Goal: Find specific page/section: Find specific page/section

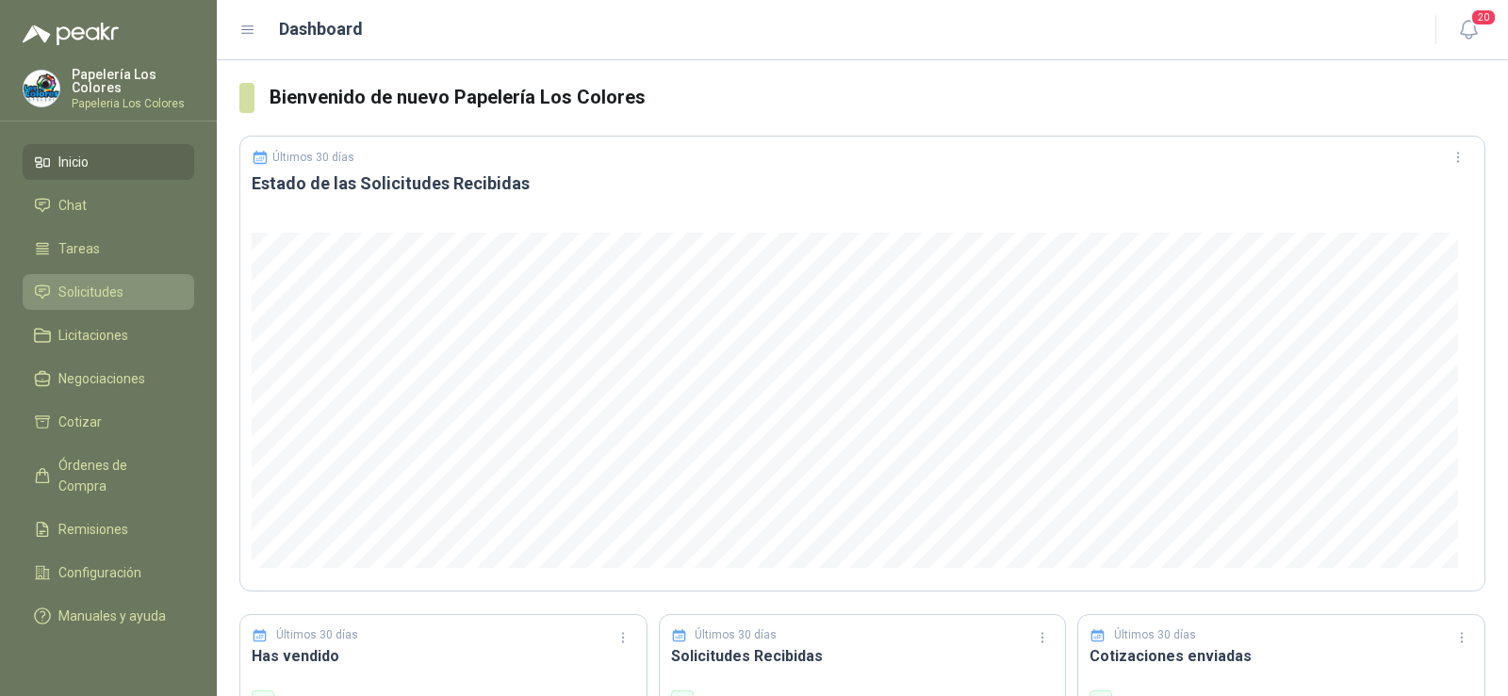
click at [116, 287] on span "Solicitudes" at bounding box center [90, 292] width 65 height 21
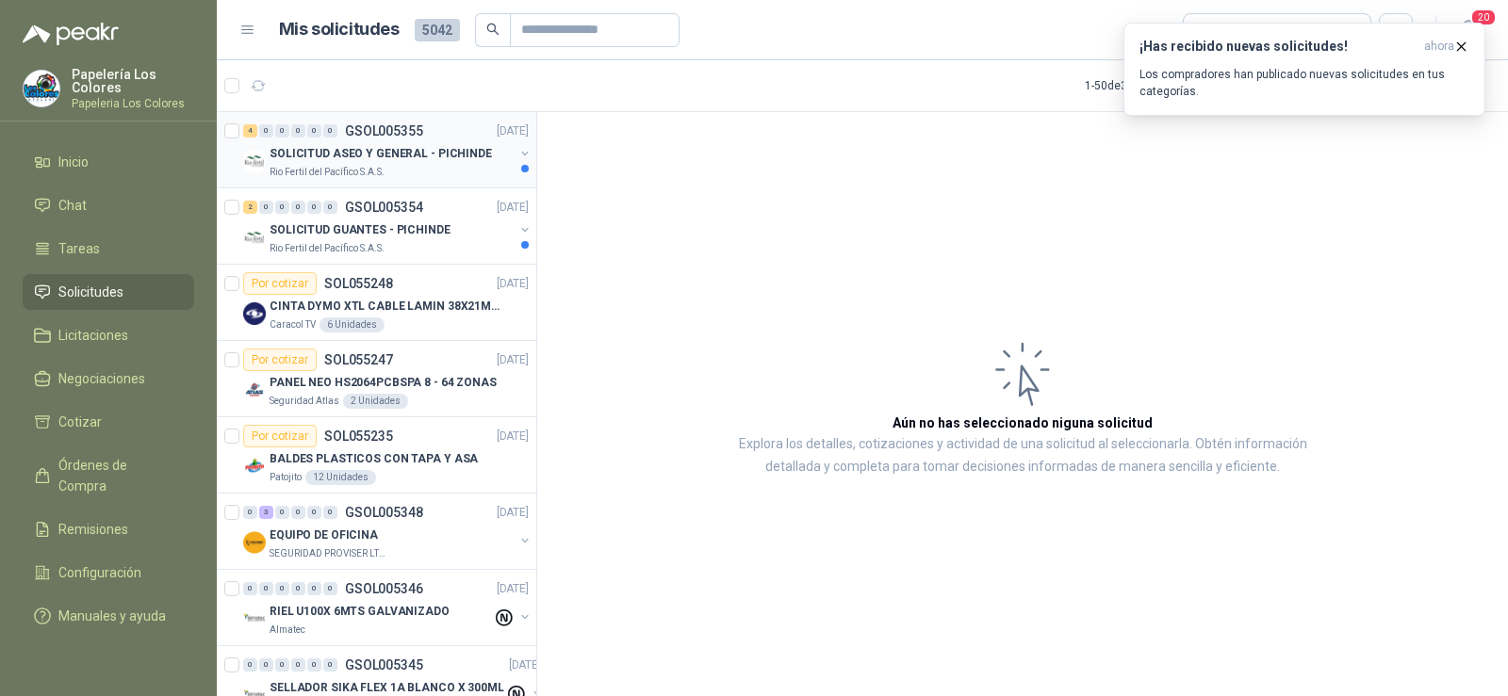
click at [368, 140] on div "4 0 0 0 0 0 GSOL005355 [DATE]" at bounding box center [387, 131] width 289 height 23
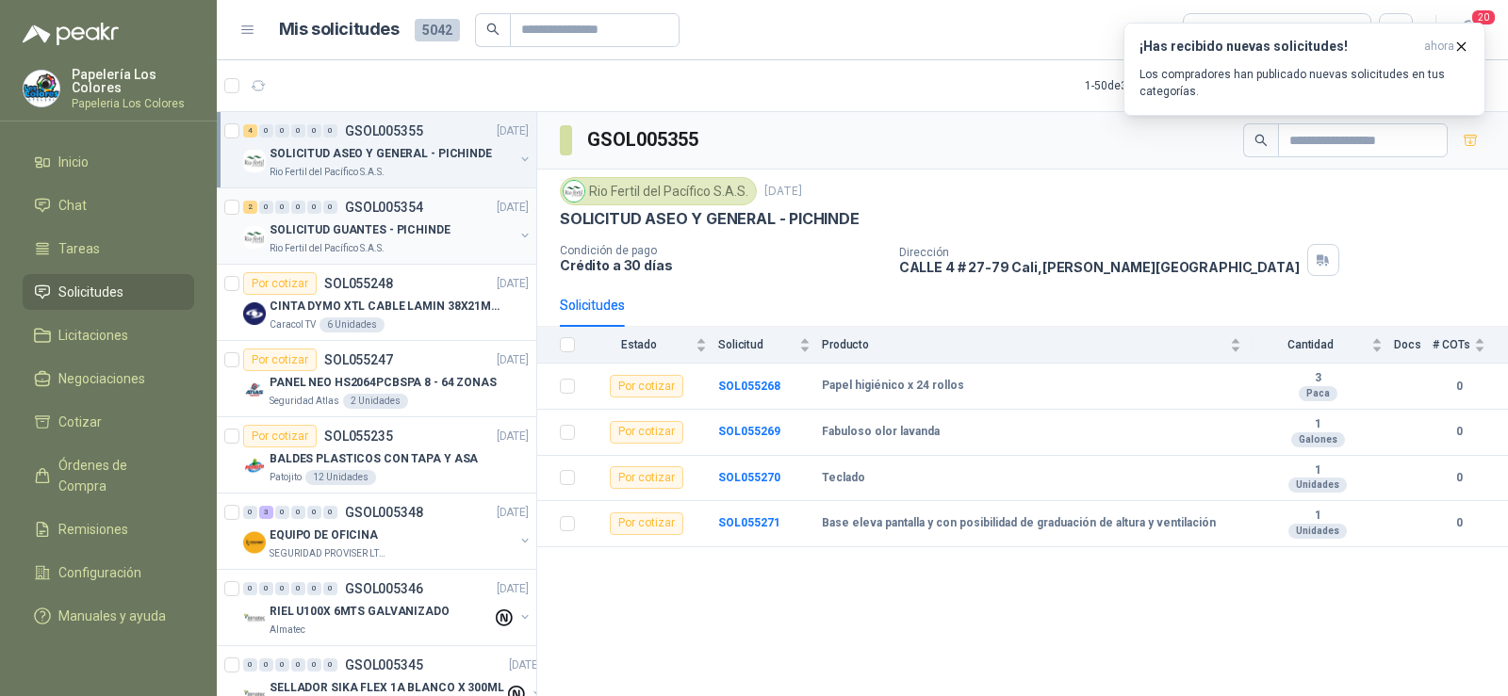
click at [374, 231] on p "SOLICITUD GUANTES - PICHINDE" at bounding box center [359, 230] width 181 height 18
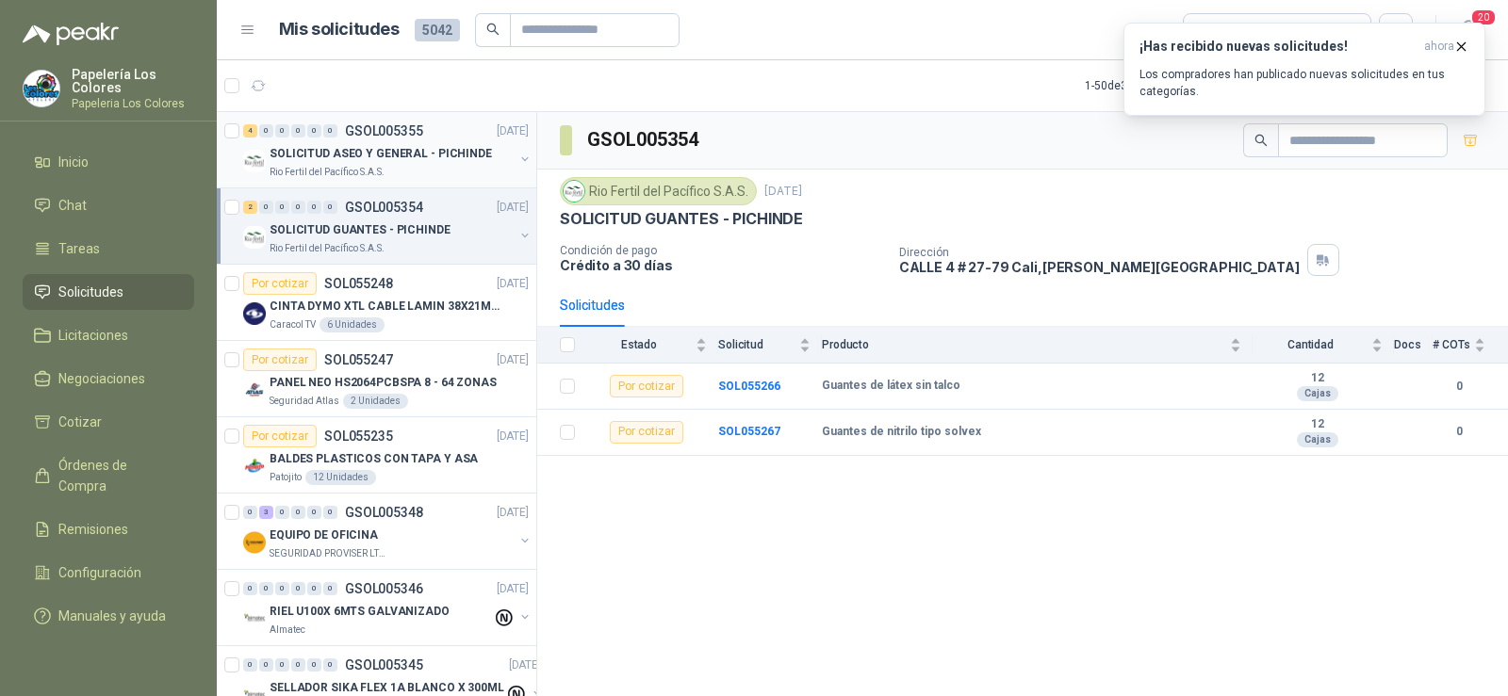
click at [369, 164] on div "SOLICITUD ASEO Y GENERAL - PICHINDE" at bounding box center [391, 153] width 244 height 23
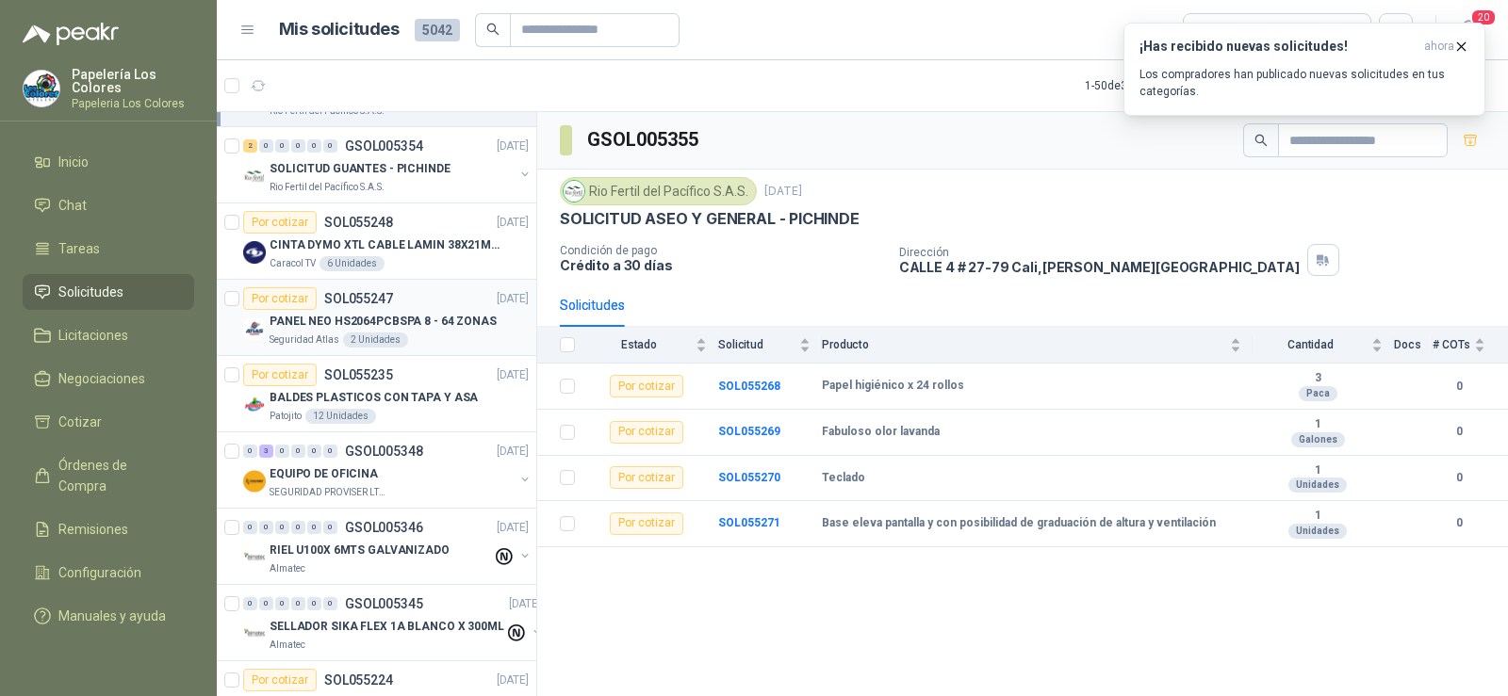
scroll to position [94, 0]
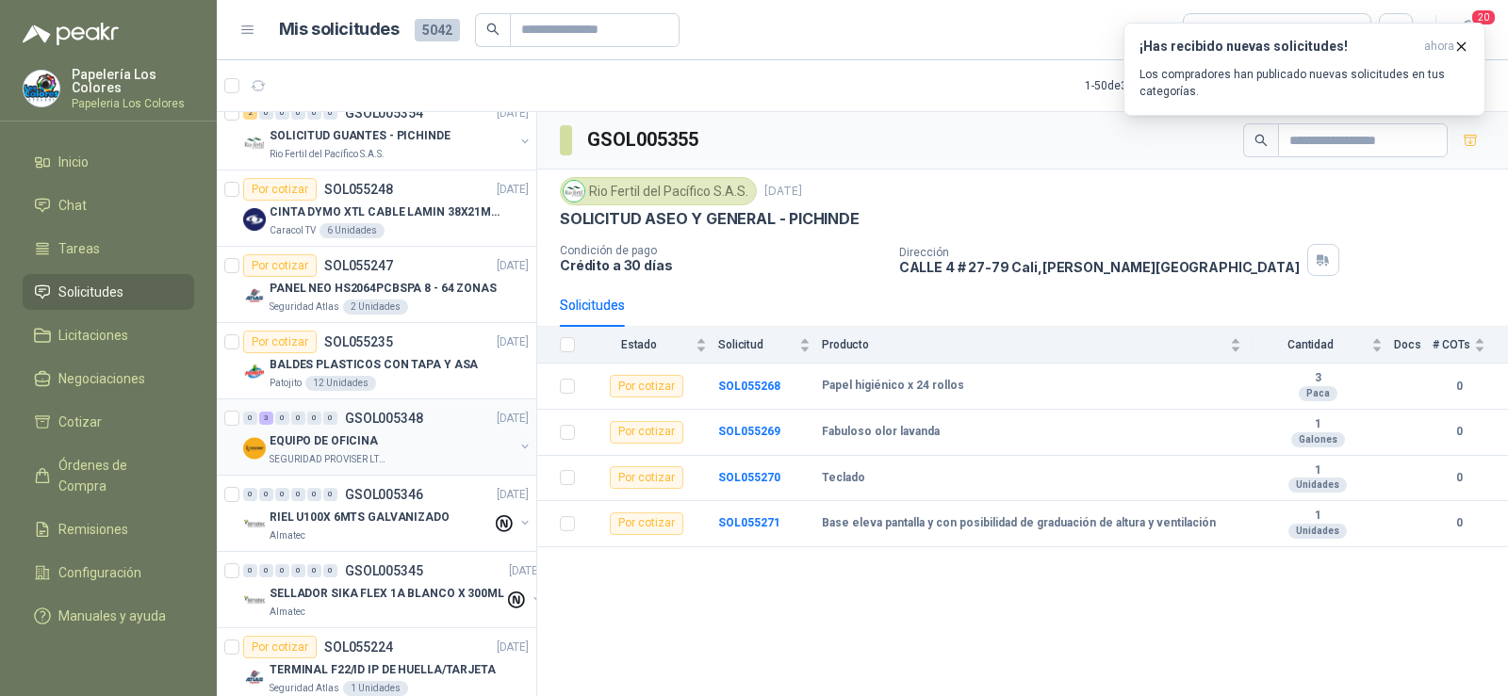
click at [311, 455] on p "SEGURIDAD PROVISER LTDA" at bounding box center [328, 459] width 119 height 15
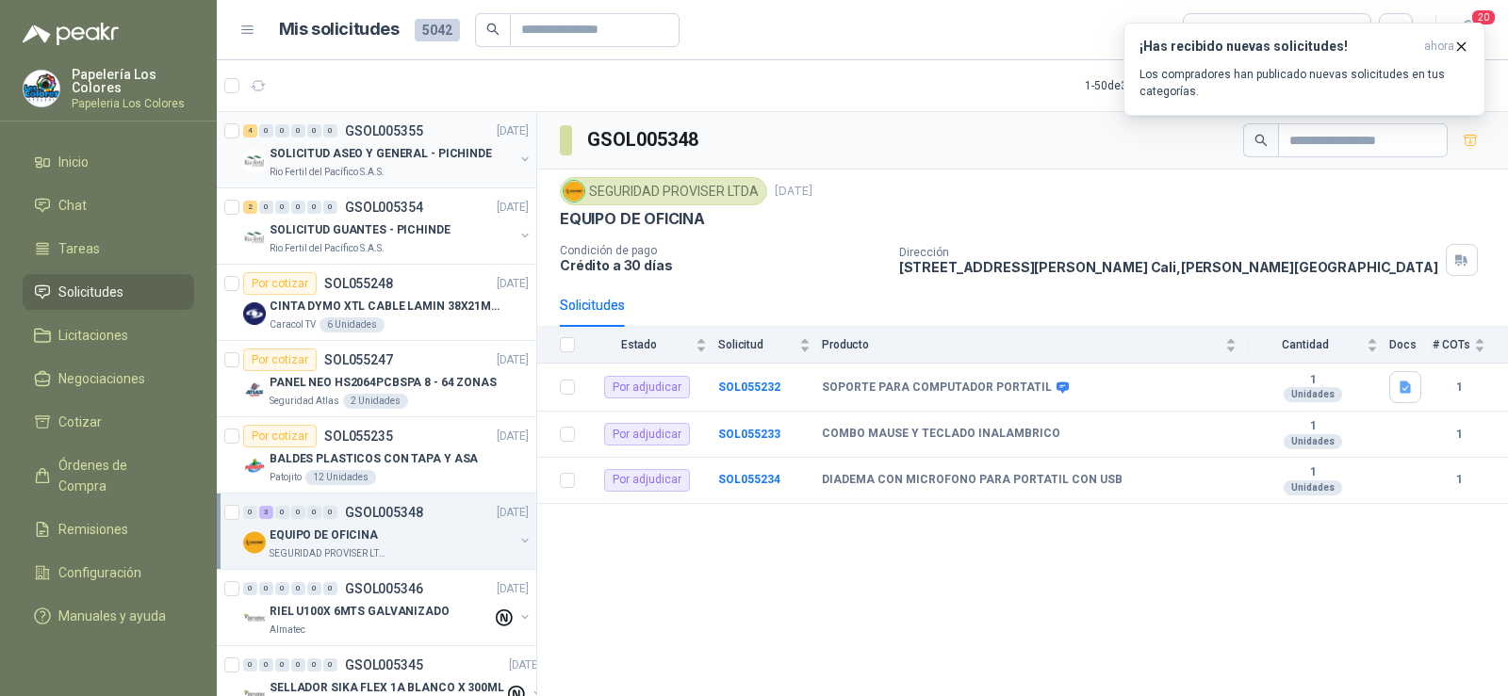
click at [355, 160] on p "SOLICITUD ASEO Y GENERAL - PICHINDE" at bounding box center [380, 154] width 222 height 18
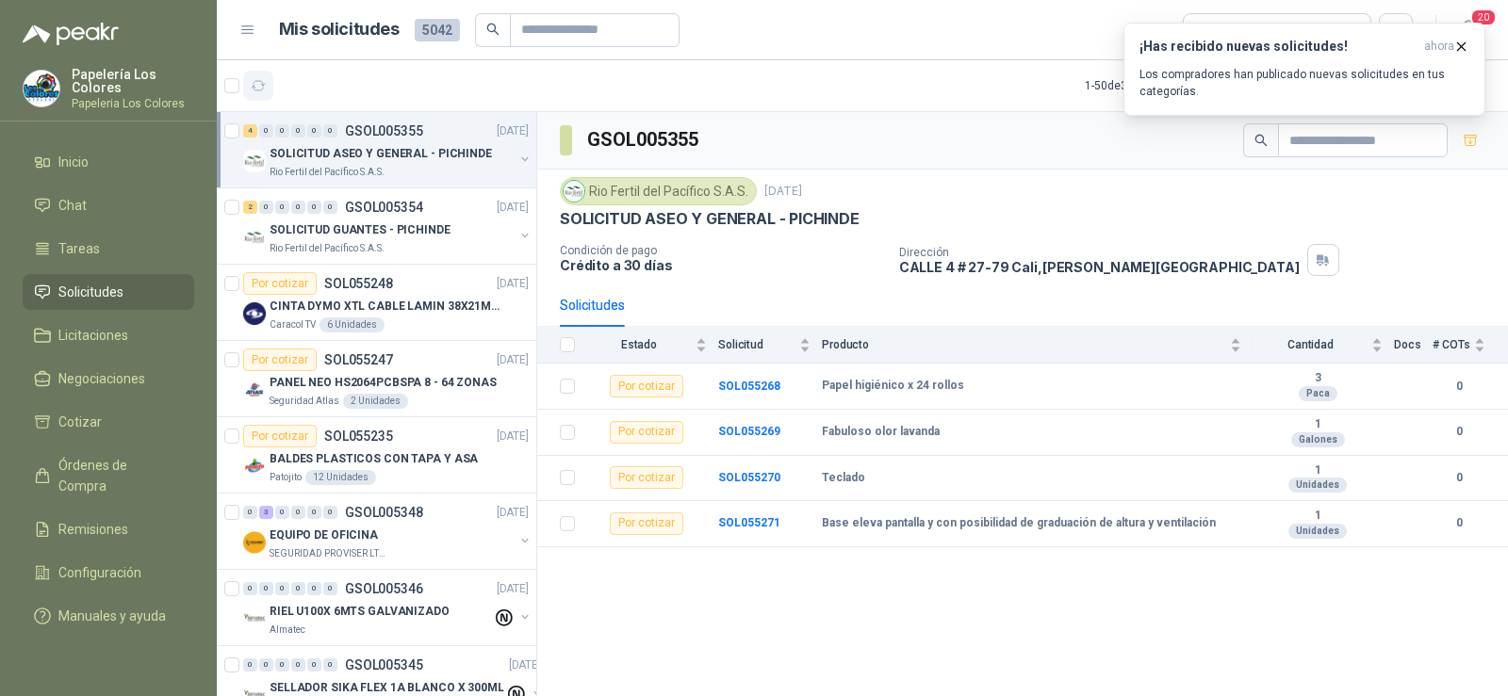
click at [265, 92] on icon "button" at bounding box center [259, 86] width 16 height 16
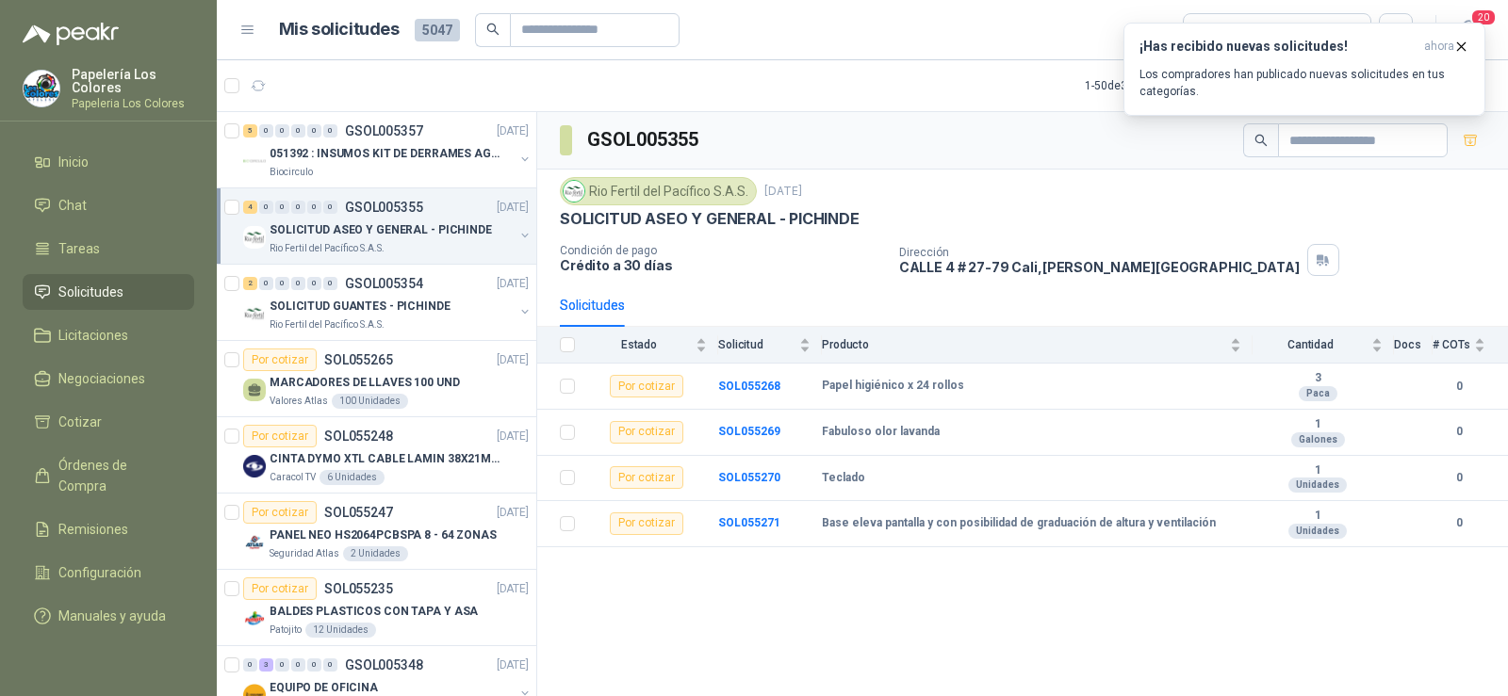
click at [337, 233] on p "SOLICITUD ASEO Y GENERAL - PICHINDE" at bounding box center [380, 230] width 222 height 18
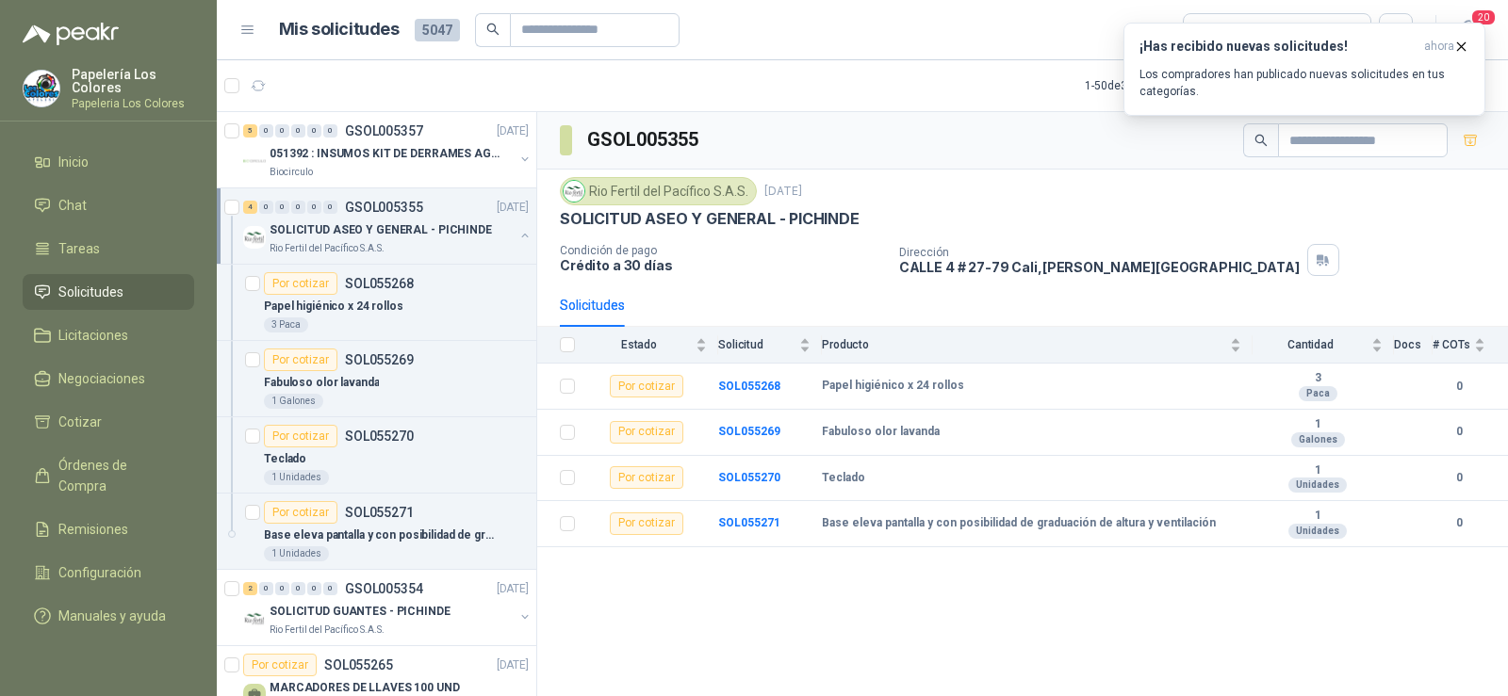
click at [337, 233] on p "SOLICITUD ASEO Y GENERAL - PICHINDE" at bounding box center [380, 230] width 222 height 18
